Goal: Check status: Check status

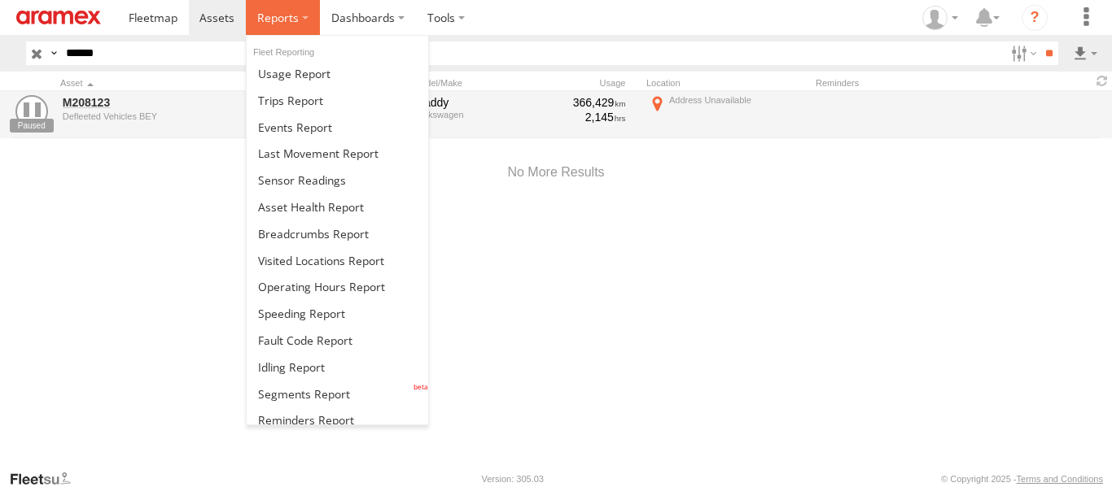
click at [264, 14] on span at bounding box center [277, 17] width 41 height 15
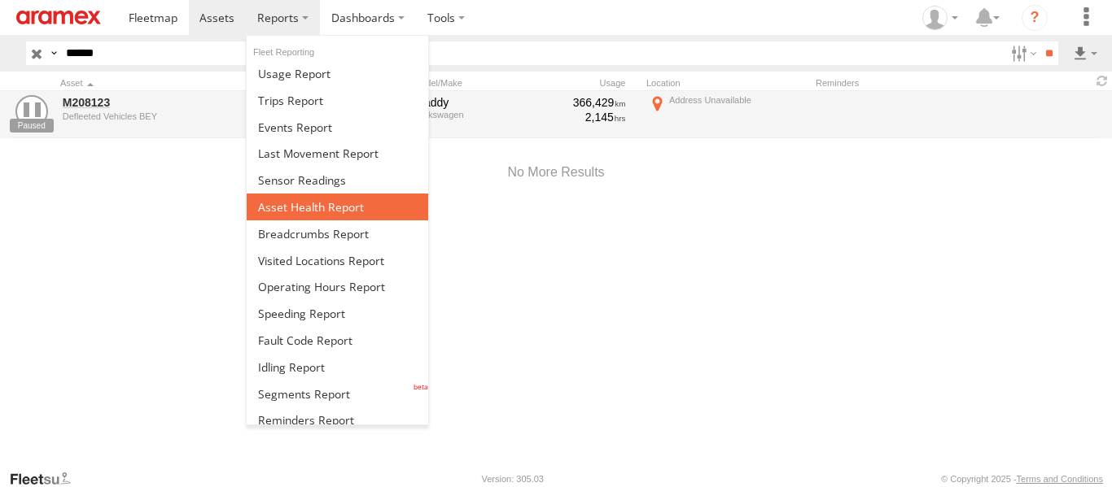
click at [311, 203] on span at bounding box center [311, 206] width 106 height 15
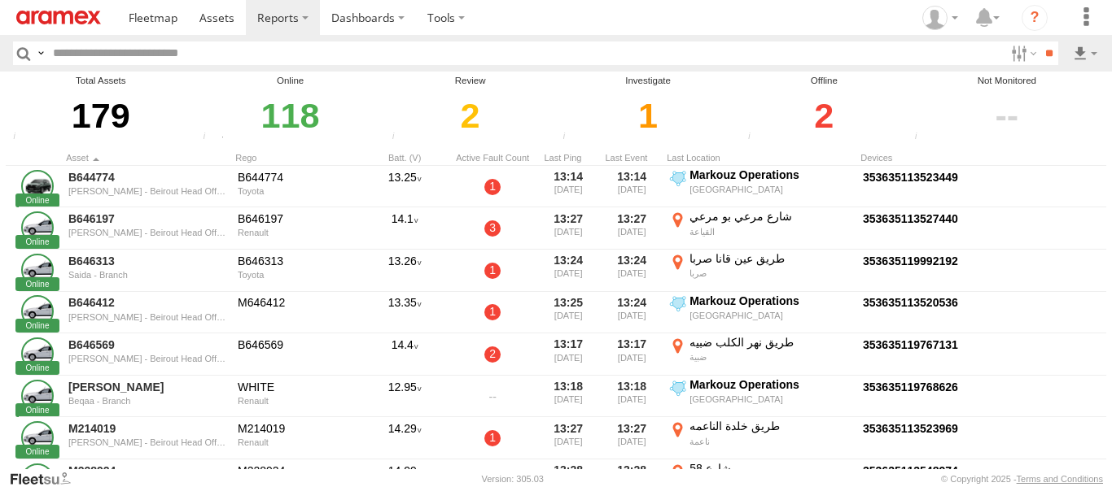
click at [823, 109] on div "2" at bounding box center [824, 116] width 162 height 56
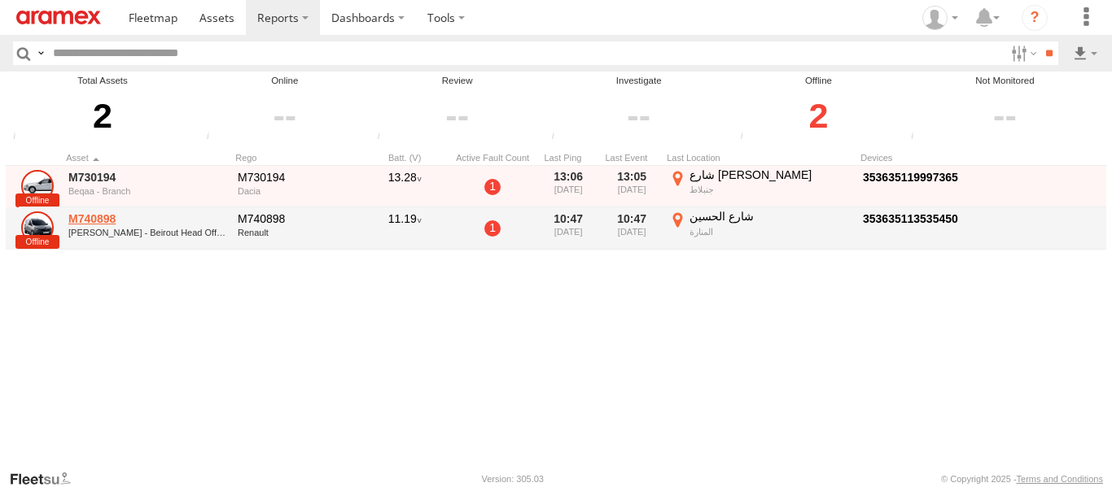
click at [96, 217] on link "M740898" at bounding box center [147, 219] width 158 height 15
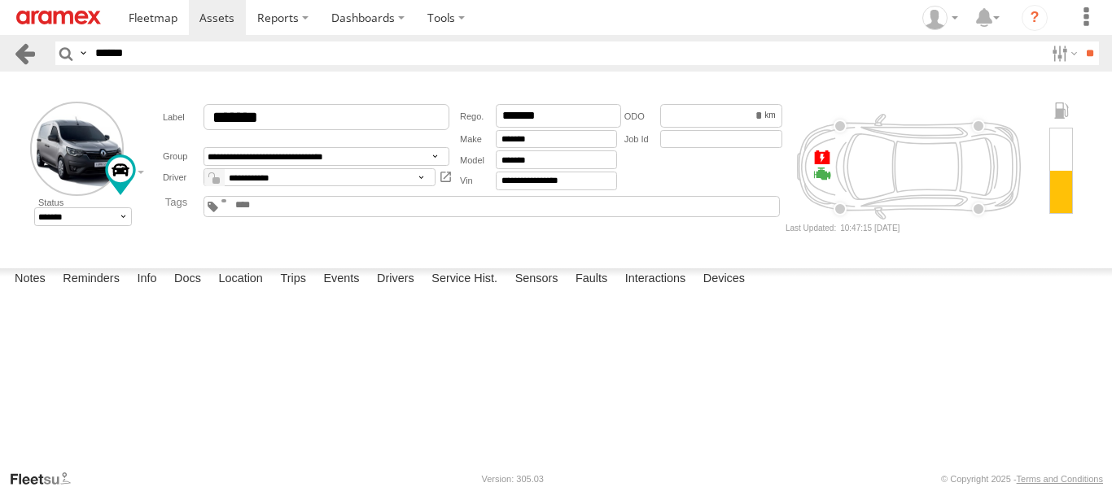
click at [22, 46] on link at bounding box center [25, 53] width 24 height 24
